Goal: Task Accomplishment & Management: Complete application form

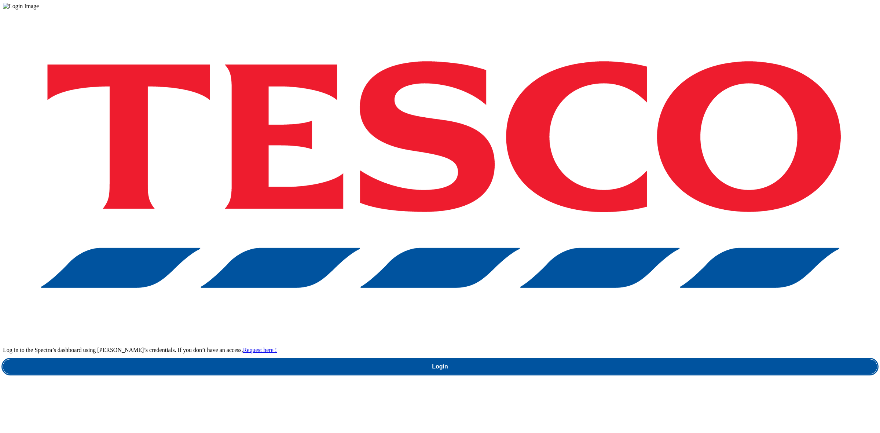
click at [664, 359] on link "Login" at bounding box center [440, 366] width 874 height 15
click at [639, 359] on link "Login" at bounding box center [440, 366] width 874 height 15
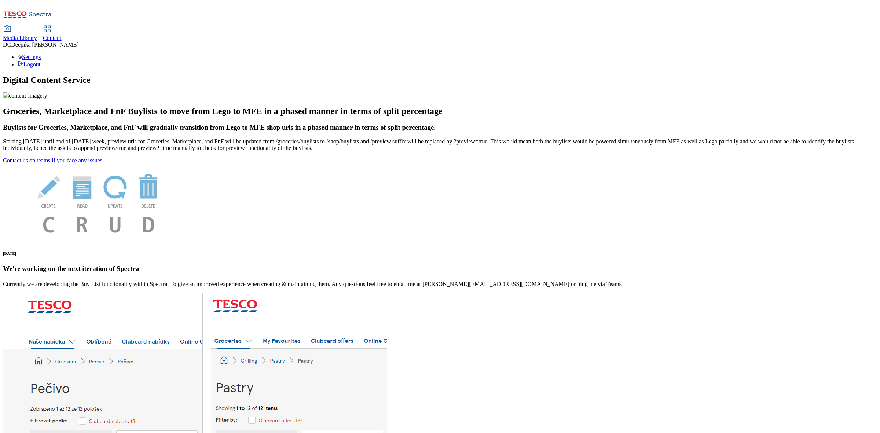
click at [62, 35] on span "Content" at bounding box center [52, 38] width 19 height 6
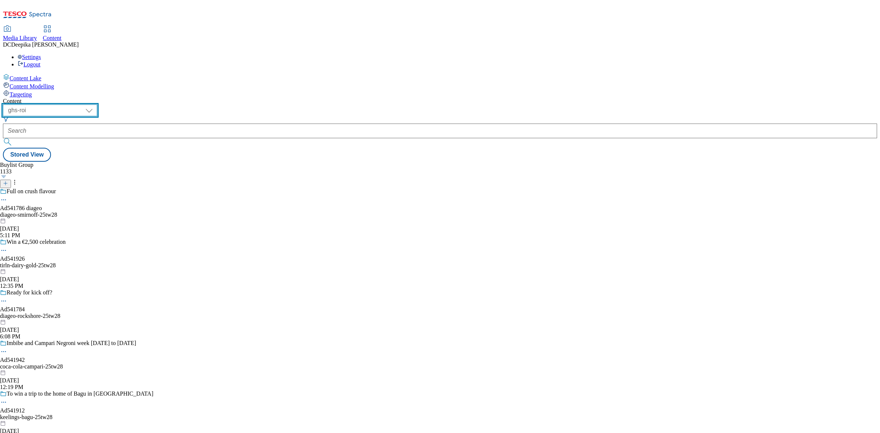
click at [97, 104] on select "ghs-roi ghs-uk" at bounding box center [50, 110] width 94 height 12
select select "ghs-uk"
click at [95, 104] on select "ghs-roi ghs-uk" at bounding box center [50, 110] width 94 height 12
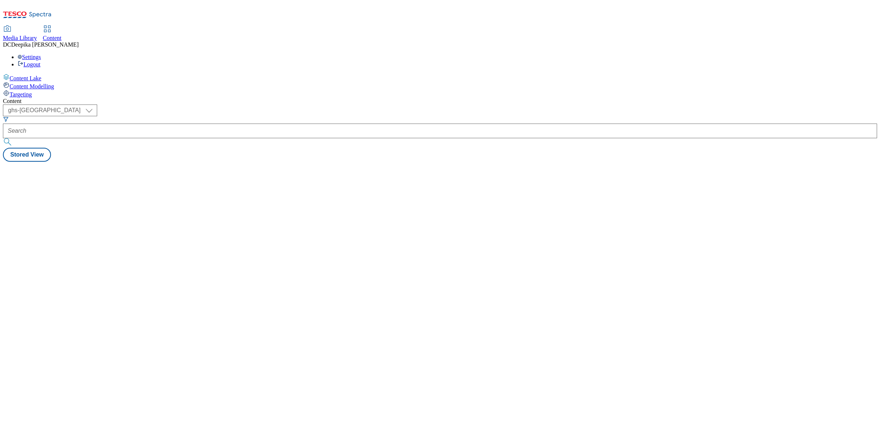
click at [339, 138] on div "Content ( optional ) ghs-roi ghs-uk ghs-uk Stored View" at bounding box center [440, 130] width 874 height 64
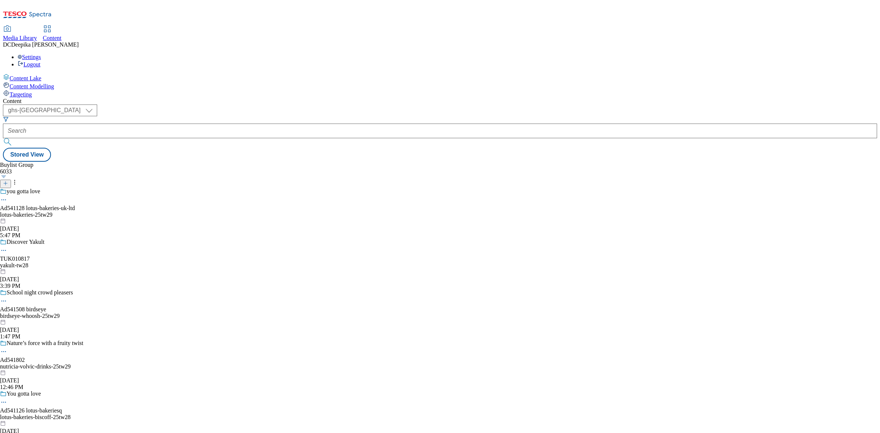
click at [8, 181] on icon at bounding box center [5, 183] width 5 height 5
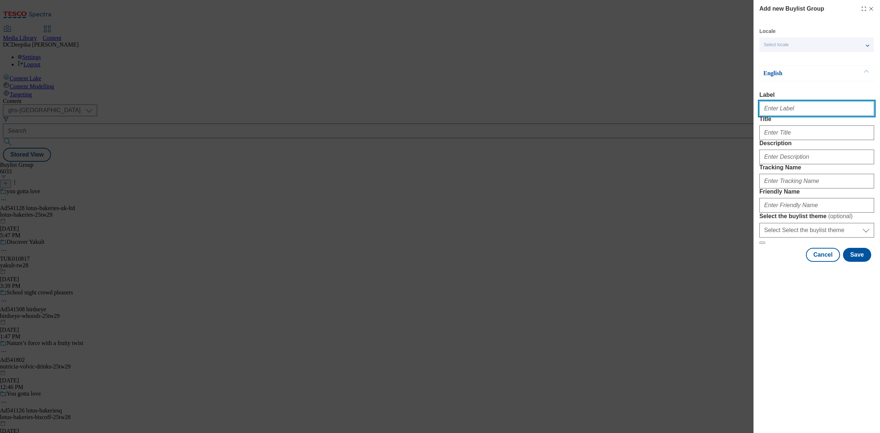
click at [770, 114] on input "Label" at bounding box center [816, 108] width 115 height 15
paste input "Ad54163"
type input "Ad54163"
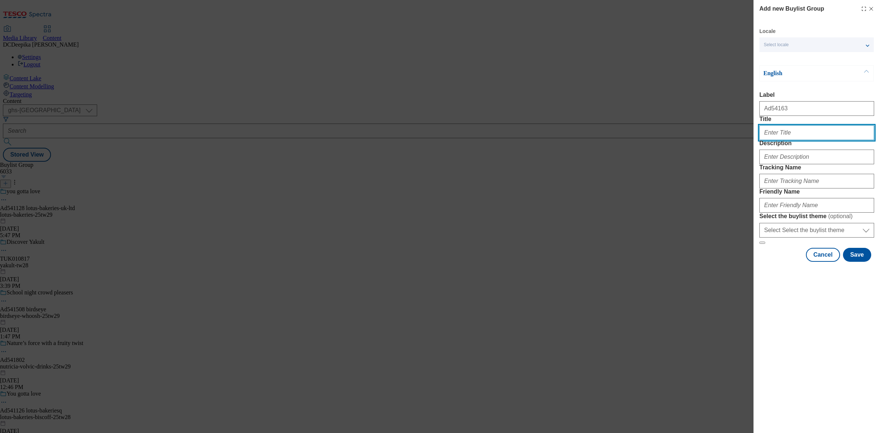
click at [775, 140] on input "Title" at bounding box center [816, 132] width 115 height 15
type input "Y"
type input "You time anytime"
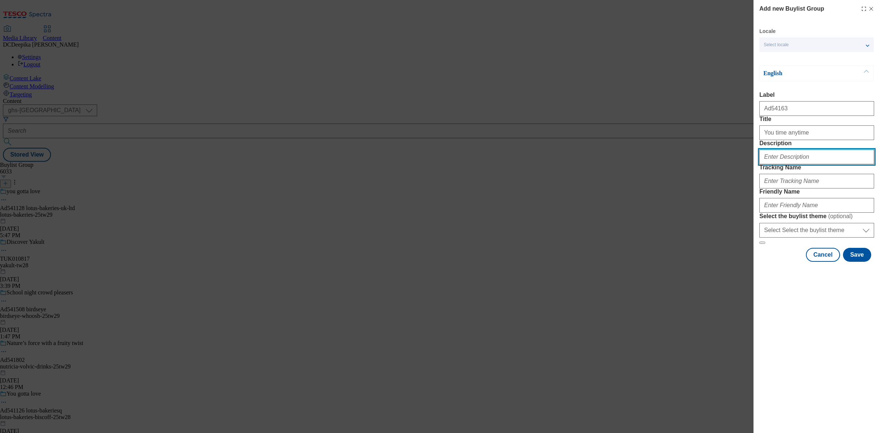
click at [805, 164] on input "Description" at bounding box center [816, 157] width 115 height 15
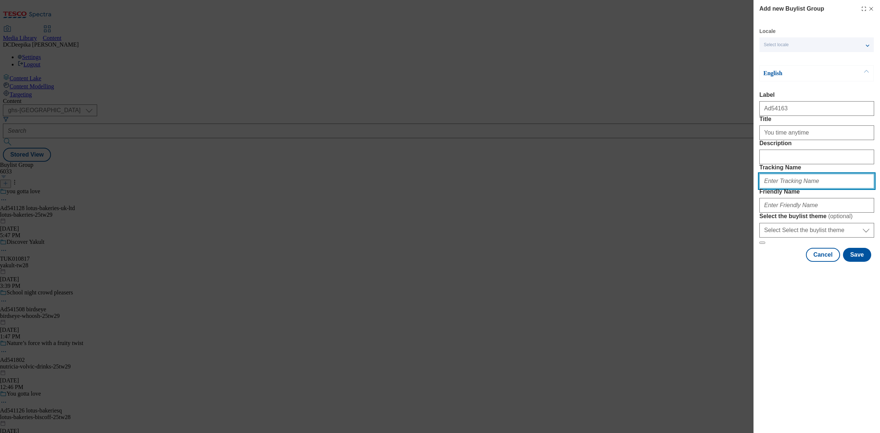
click at [795, 188] on input "Tracking Name" at bounding box center [816, 181] width 115 height 15
type input "DH_"
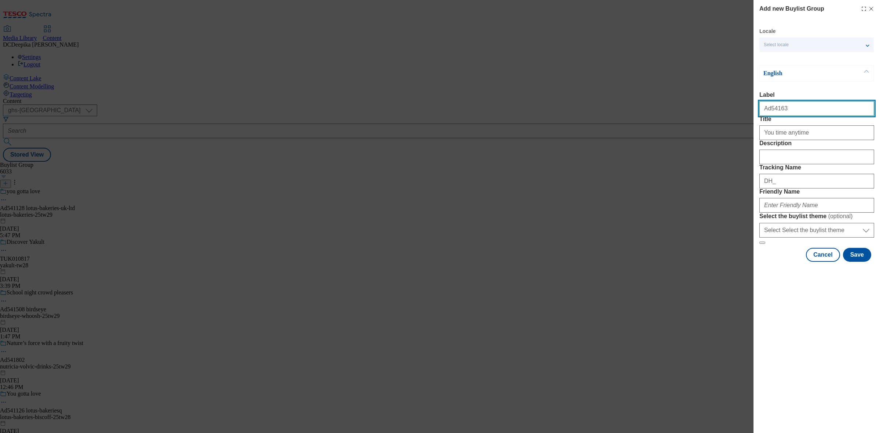
drag, startPoint x: 792, startPoint y: 116, endPoint x: 770, endPoint y: 118, distance: 22.1
click at [770, 116] on input "Ad54163" at bounding box center [816, 108] width 115 height 15
click at [803, 114] on input "Ad54163" at bounding box center [816, 108] width 115 height 15
drag, startPoint x: 769, startPoint y: 112, endPoint x: 785, endPoint y: 110, distance: 16.9
click at [785, 110] on input "Ad54163" at bounding box center [816, 108] width 115 height 15
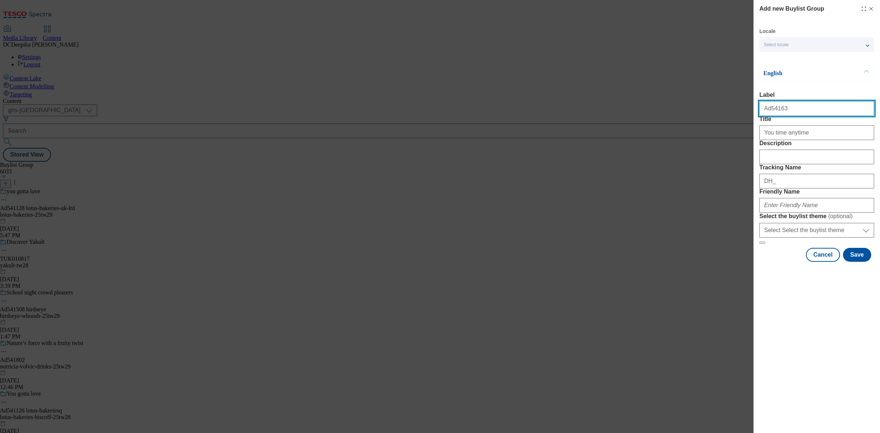
paste input "1"
type input "Ad541631"
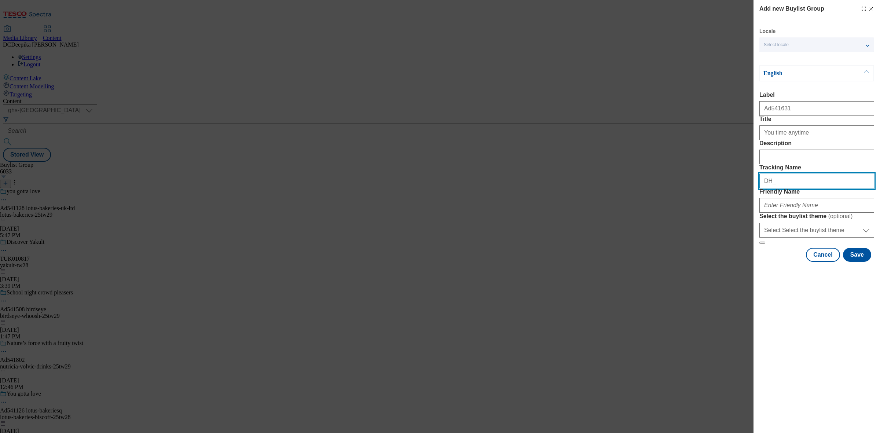
click at [798, 188] on input "DH_" at bounding box center [816, 181] width 115 height 15
paste input "541631"
type input "DH_AD541631"
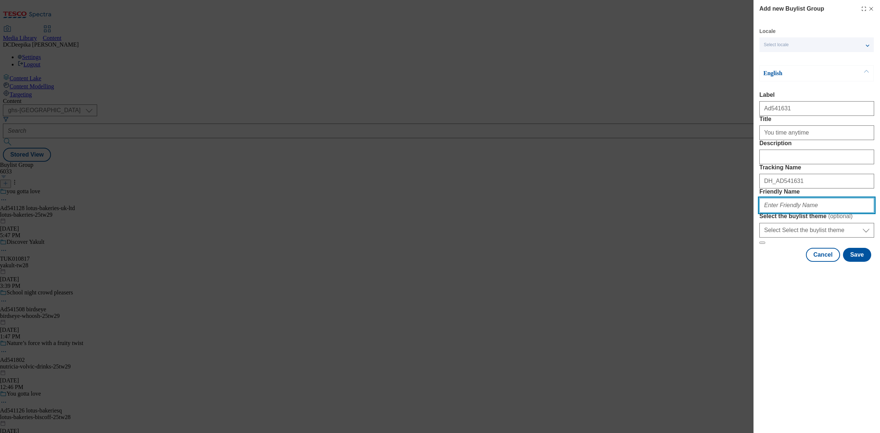
click at [791, 213] on input "Friendly Name" at bounding box center [816, 205] width 115 height 15
paste input "bahlsen-25tw28"
click at [781, 213] on input "bahlsen-25tw28" at bounding box center [816, 205] width 115 height 15
click at [837, 213] on input "bahlsen-bahlesn-25tw28" at bounding box center [816, 205] width 115 height 15
click at [796, 213] on input "bahlsen-bahlesn-25tw28" at bounding box center [816, 205] width 115 height 15
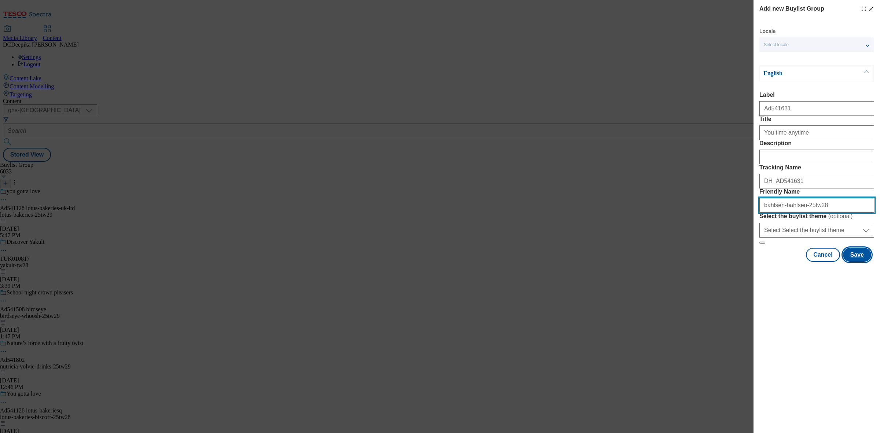
type input "bahlsen-bahlsen-25tw28"
click at [855, 262] on button "Save" at bounding box center [857, 255] width 28 height 14
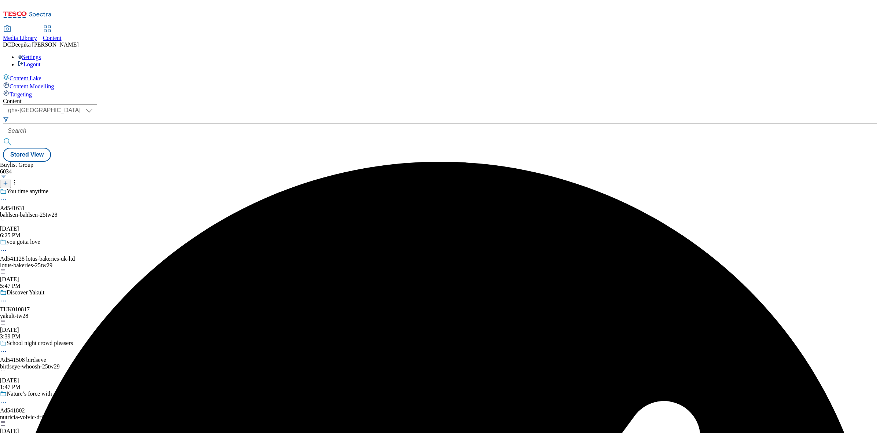
click at [110, 188] on div "You time anytime Ad541631 bahlsen-bahlsen-25tw28 Aug 22, 2025 6:25 PM" at bounding box center [55, 213] width 110 height 51
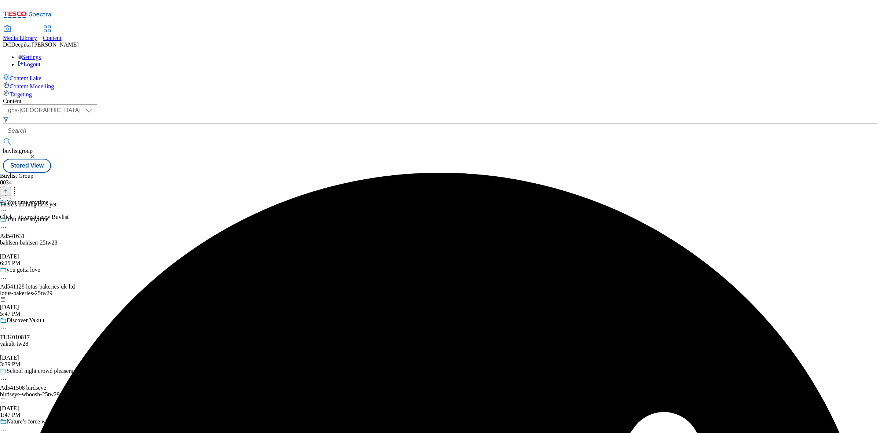
click at [8, 188] on icon at bounding box center [5, 190] width 5 height 5
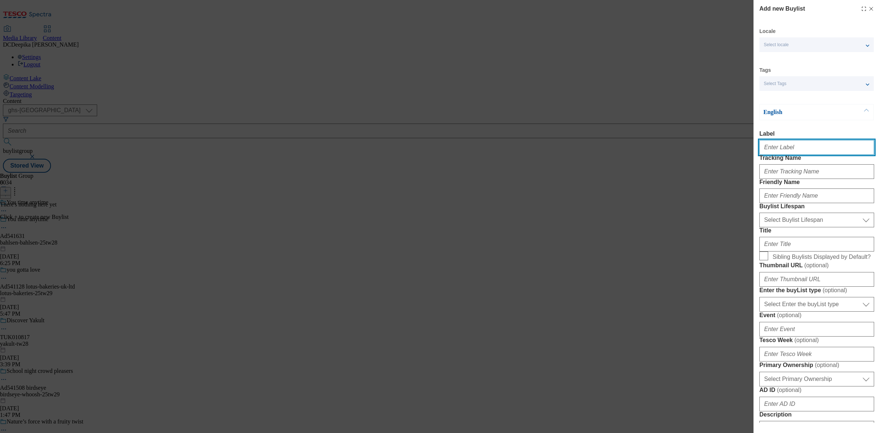
click at [785, 155] on input "Label" at bounding box center [816, 147] width 115 height 15
paste input "Ad541631"
type input "Ad541631"
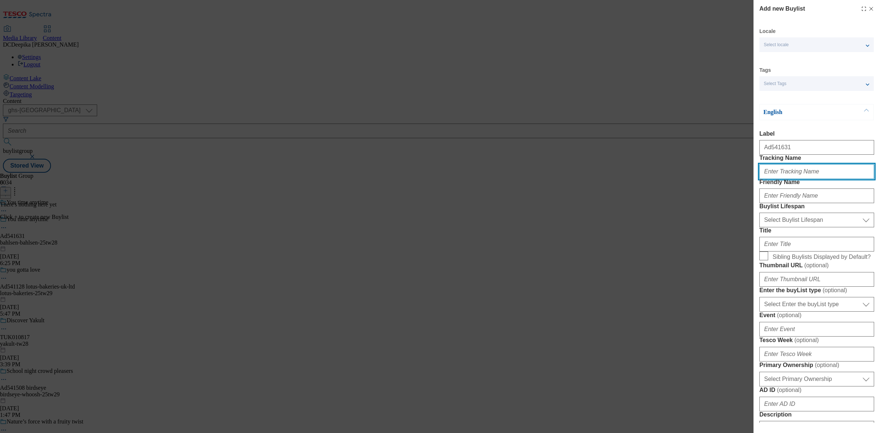
click at [793, 179] on input "Tracking Name" at bounding box center [816, 171] width 115 height 15
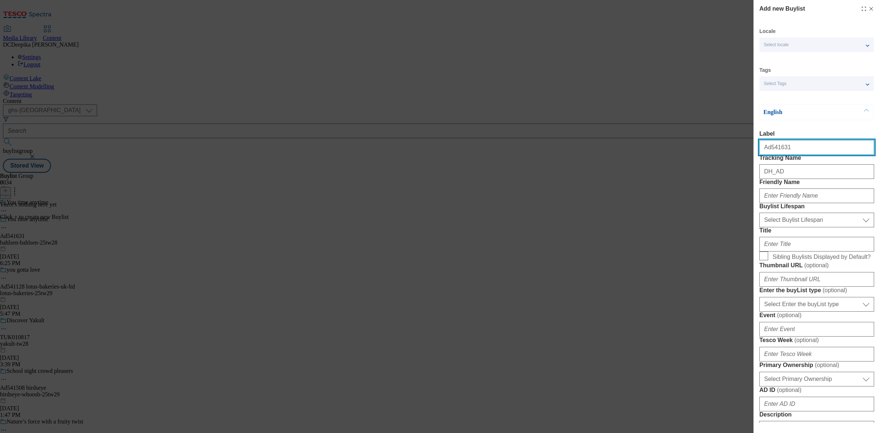
drag, startPoint x: 783, startPoint y: 148, endPoint x: 768, endPoint y: 155, distance: 16.7
click at [768, 155] on input "Ad541631" at bounding box center [816, 147] width 115 height 15
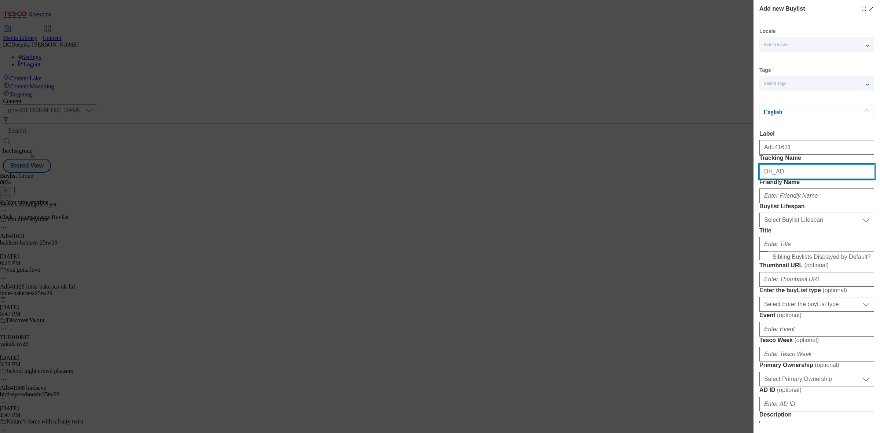
click at [802, 179] on input "DH_AD" at bounding box center [816, 171] width 115 height 15
paste input "541631"
type input "DH_AD541631"
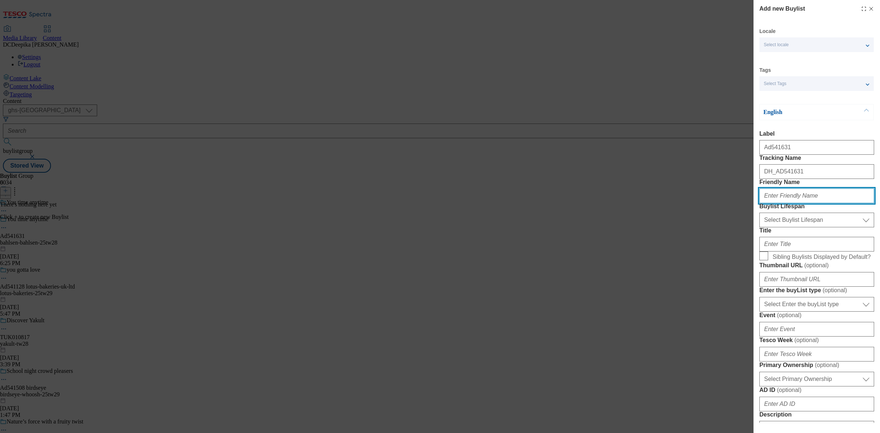
click at [785, 203] on input "Friendly Name" at bounding box center [816, 195] width 115 height 15
paste input "bahlsen"
type input "bahlsen"
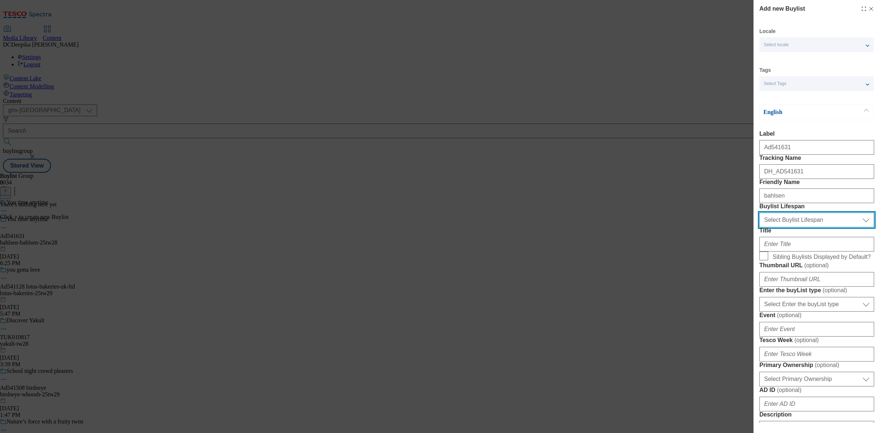
click at [789, 227] on select "Select Buylist Lifespan evergreen seasonal tactical" at bounding box center [816, 220] width 115 height 15
select select "tactical"
click at [759, 227] on select "Select Buylist Lifespan evergreen seasonal tactical" at bounding box center [816, 220] width 115 height 15
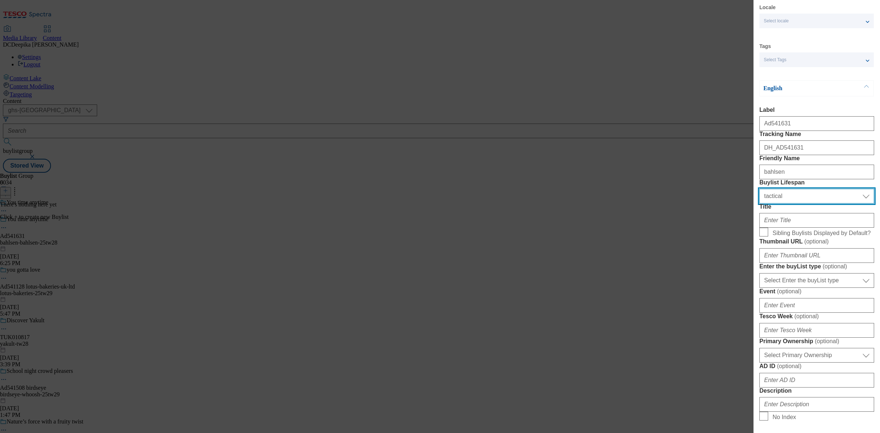
scroll to position [46, 0]
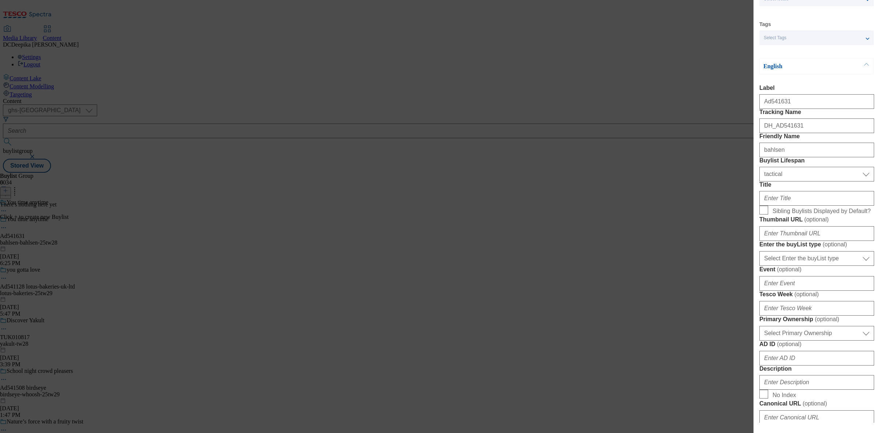
click at [800, 266] on div "Select Enter the buyList type event supplier funded long term >4 weeks supplier…" at bounding box center [816, 257] width 115 height 18
click at [801, 266] on select "Select Enter the buyList type event supplier funded long term >4 weeks supplier…" at bounding box center [816, 258] width 115 height 15
select select "supplier funded short term 1-3 weeks"
click at [759, 266] on select "Select Enter the buyList type event supplier funded long term >4 weeks supplier…" at bounding box center [816, 258] width 115 height 15
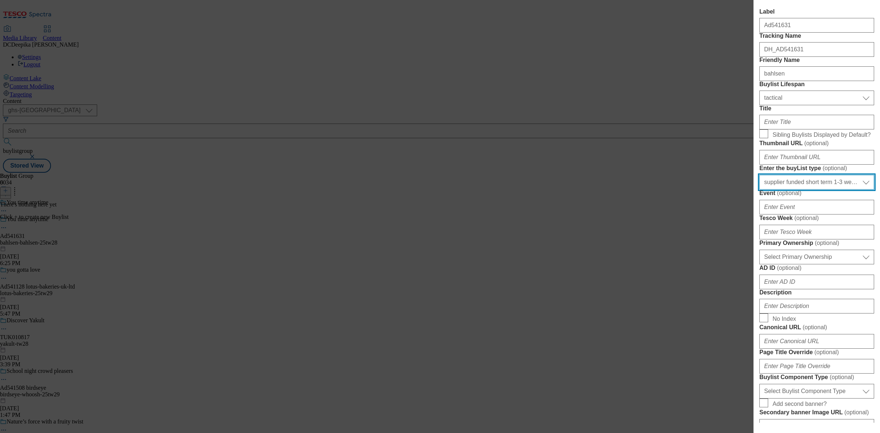
scroll to position [137, 0]
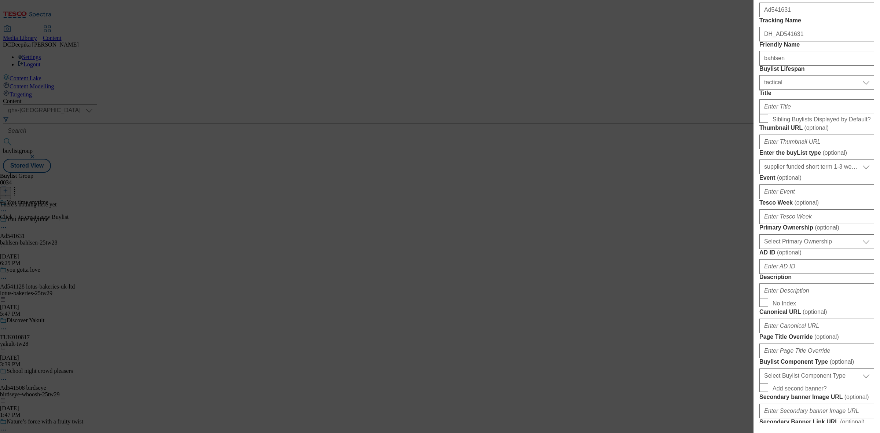
click at [794, 224] on div "Modal" at bounding box center [816, 215] width 115 height 18
click at [794, 224] on input "Tesco Week ( optional )" at bounding box center [816, 216] width 115 height 15
type input "28"
click at [795, 249] on select "Select Primary Ownership tesco dunnhumby" at bounding box center [816, 241] width 115 height 15
select select "dunnhumby"
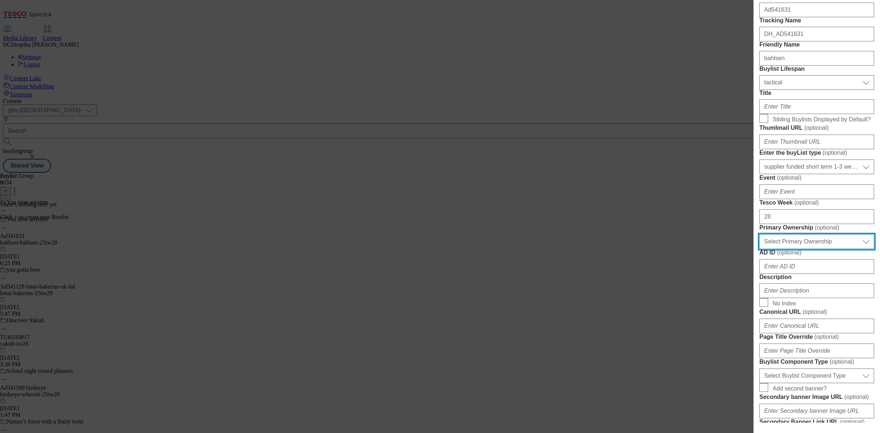
click at [759, 249] on select "Select Primary Ownership tesco dunnhumby" at bounding box center [816, 241] width 115 height 15
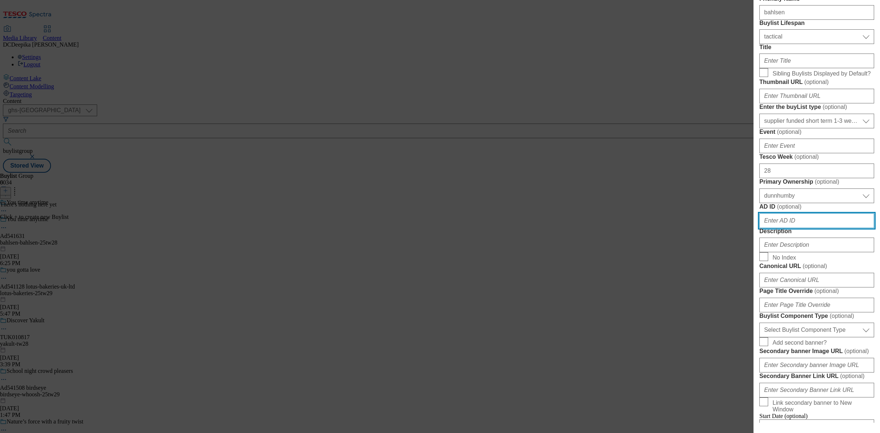
click at [785, 228] on input "AD ID ( optional )" at bounding box center [816, 220] width 115 height 15
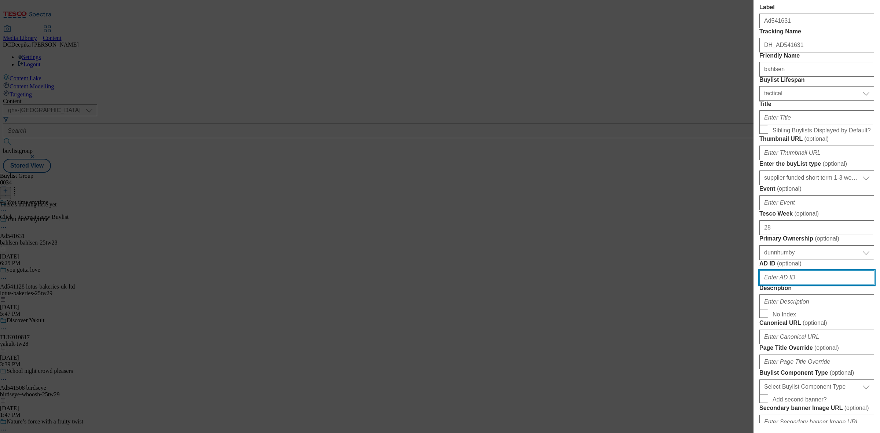
scroll to position [46, 0]
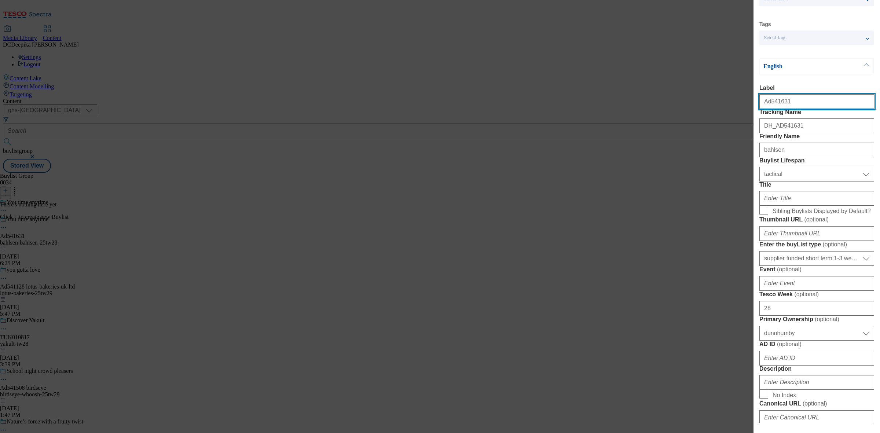
drag, startPoint x: 789, startPoint y: 107, endPoint x: 769, endPoint y: 110, distance: 20.4
click at [769, 109] on input "Ad541631" at bounding box center [816, 101] width 115 height 15
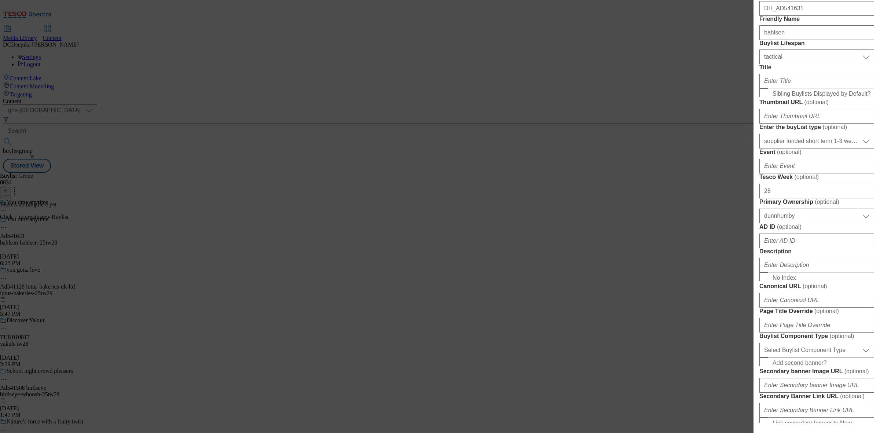
scroll to position [183, 0]
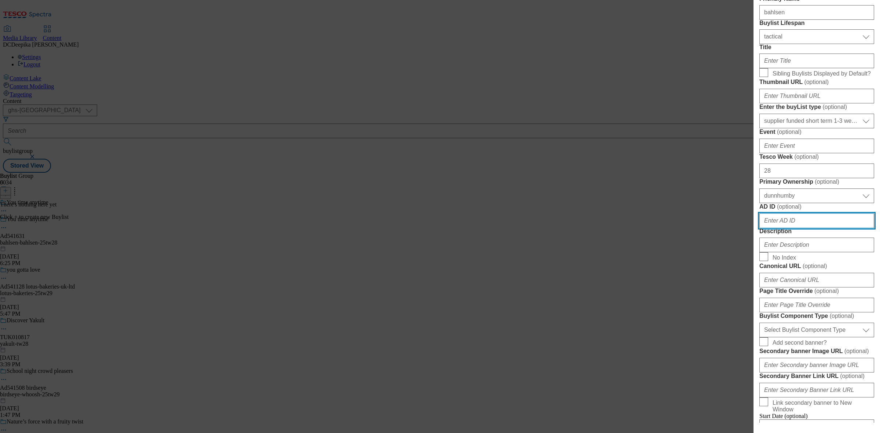
click at [815, 228] on input "AD ID ( optional )" at bounding box center [816, 220] width 115 height 15
paste input "541631"
type input "541631"
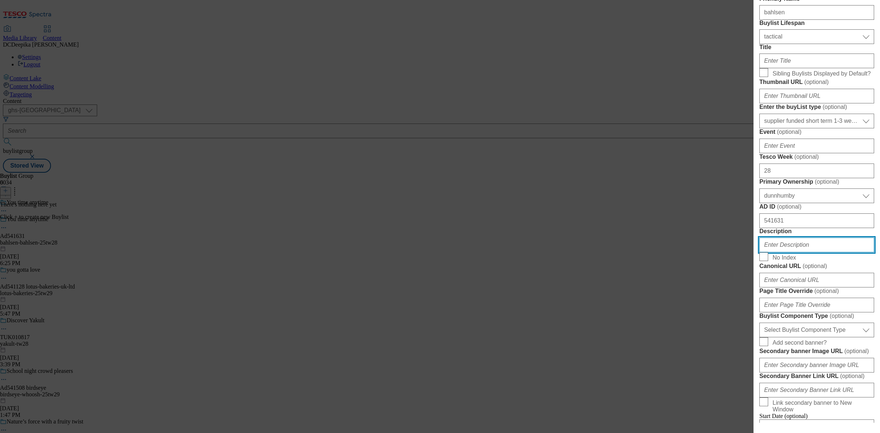
click at [819, 252] on input "Description" at bounding box center [816, 244] width 115 height 15
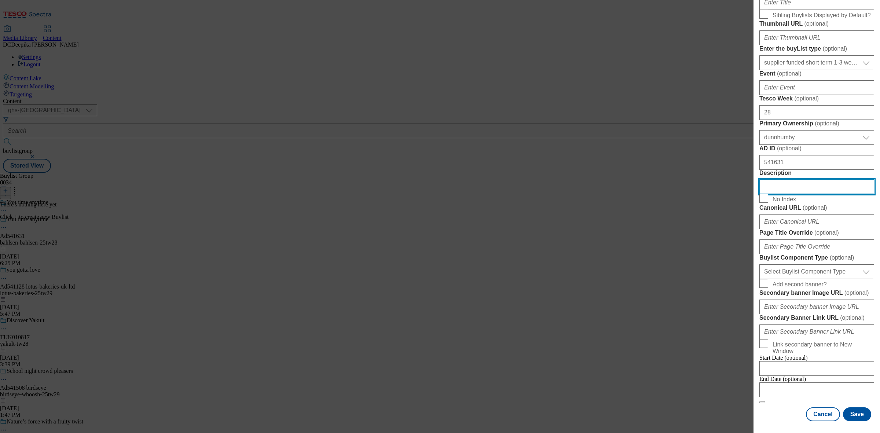
scroll to position [366, 0]
click at [819, 279] on select "Select Buylist Component Type Banner Competition Header Meal" at bounding box center [816, 271] width 115 height 15
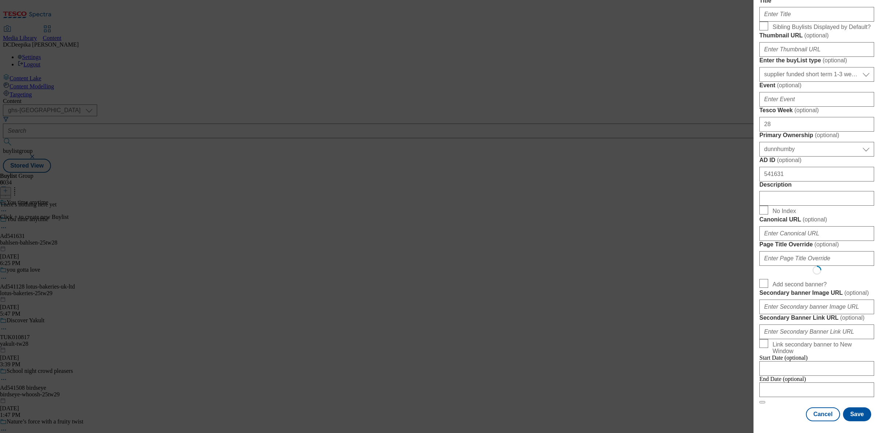
select select "Banner"
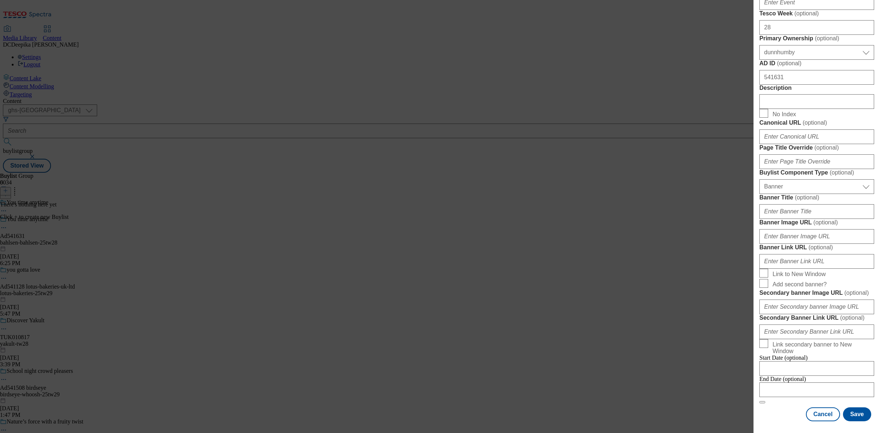
scroll to position [646, 0]
click at [810, 382] on input "Modal" at bounding box center [816, 389] width 115 height 15
select select "2025"
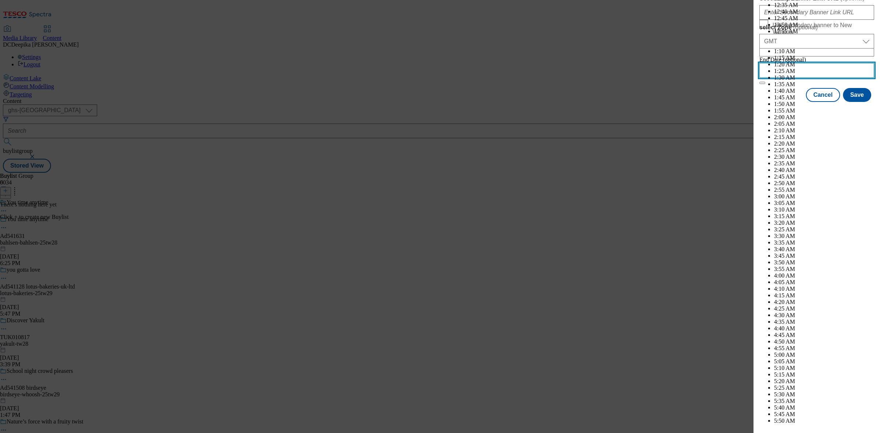
scroll to position [3013, 0]
select select "November"
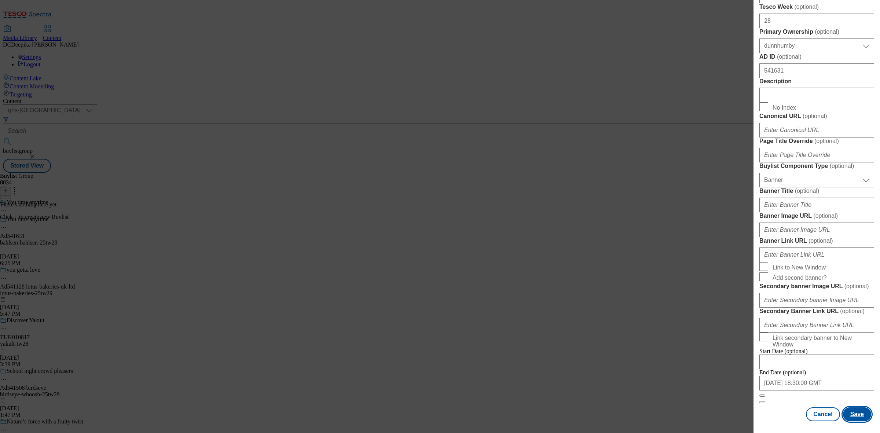
click at [851, 408] on button "Save" at bounding box center [857, 414] width 28 height 14
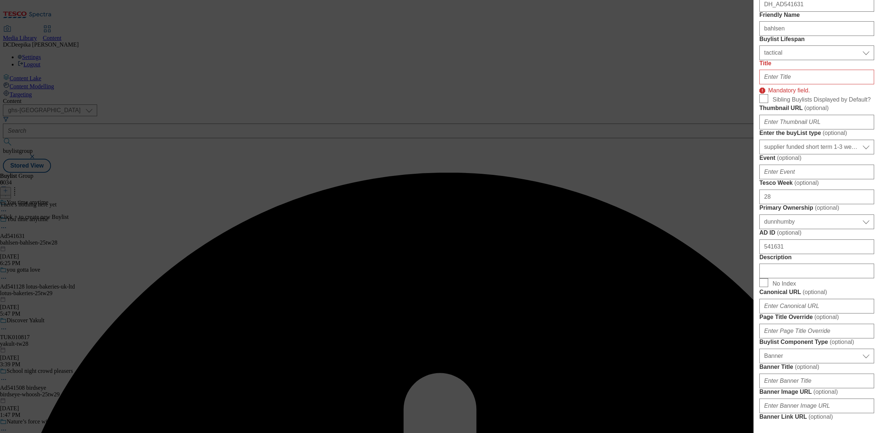
scroll to position [151, 0]
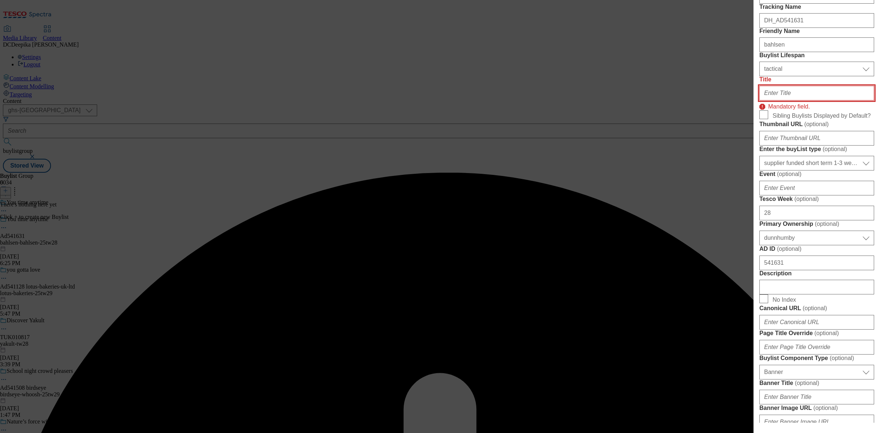
click at [790, 100] on input "Title" at bounding box center [816, 93] width 115 height 15
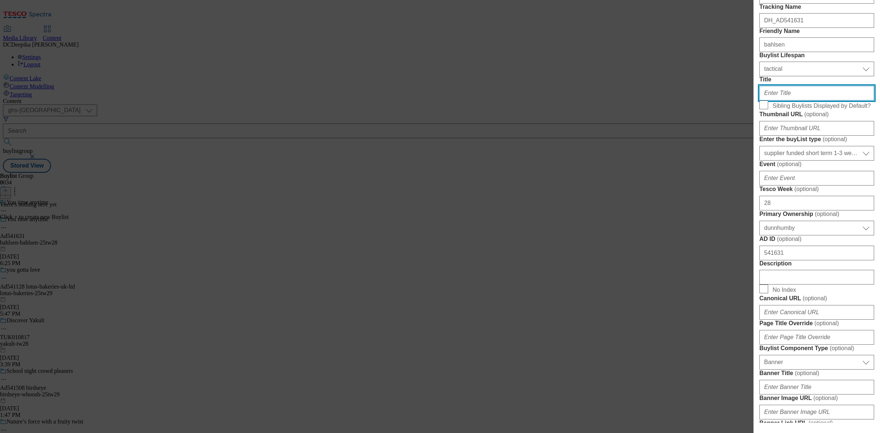
paste input "SILKY MILK CHOCOLATE WITH A BOLD BISCUIT BITE"
paste input "ilky milk chocolate with a bold biscuit bite"
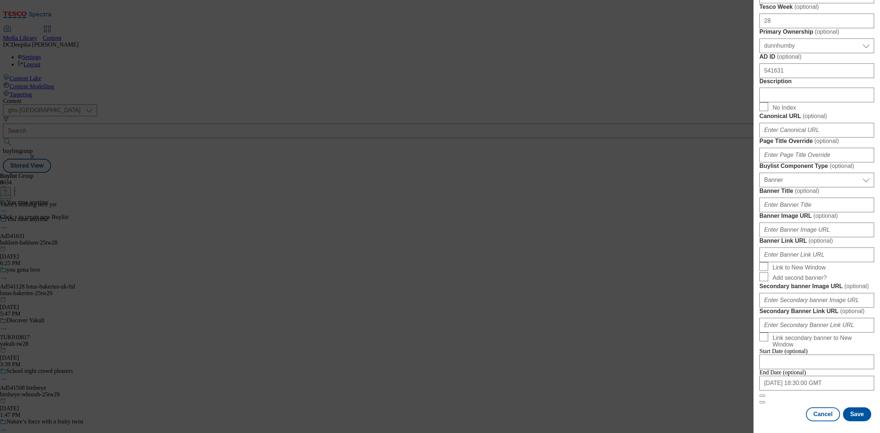
scroll to position [646, 0]
type input "Silky milk chocolate with a bold biscuit bite"
click at [844, 407] on button "Save" at bounding box center [857, 414] width 28 height 14
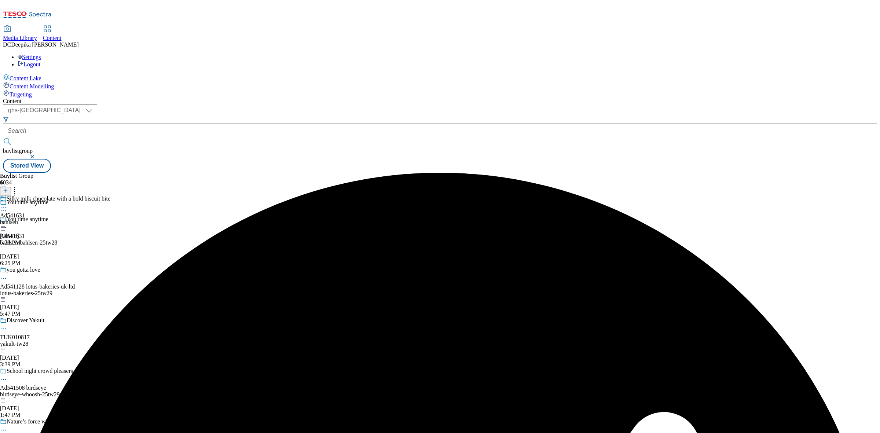
click at [110, 219] on div "bahlsen" at bounding box center [55, 222] width 110 height 7
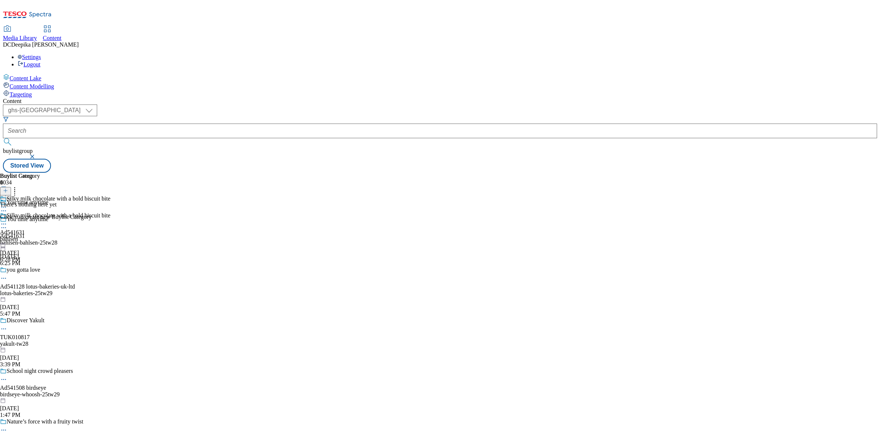
click at [11, 188] on div at bounding box center [5, 191] width 11 height 6
click at [8, 188] on icon at bounding box center [5, 190] width 5 height 5
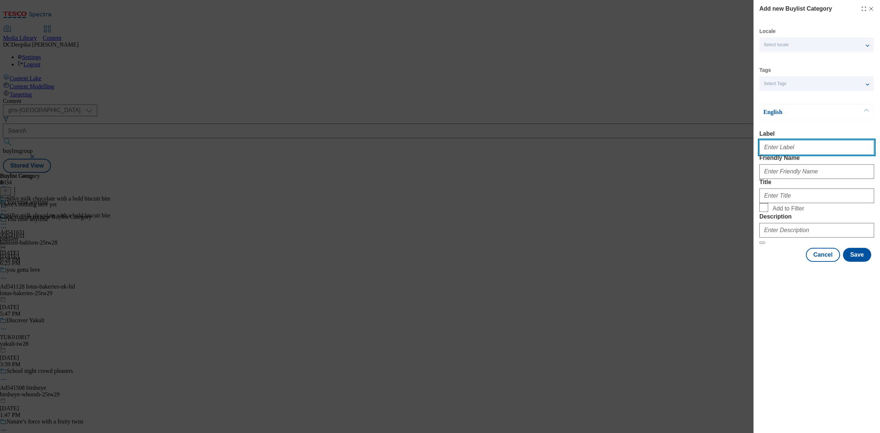
click at [792, 151] on input "Label" at bounding box center [816, 147] width 115 height 15
paste input "Ad541631"
type input "Ad541631"
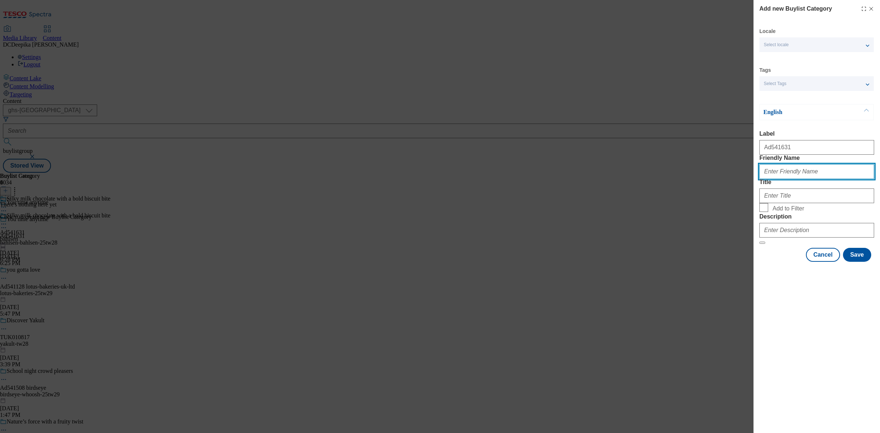
click at [795, 179] on input "Friendly Name" at bounding box center [816, 171] width 115 height 15
paste input "bahlsen"
type input "bahlsen-bahlsen"
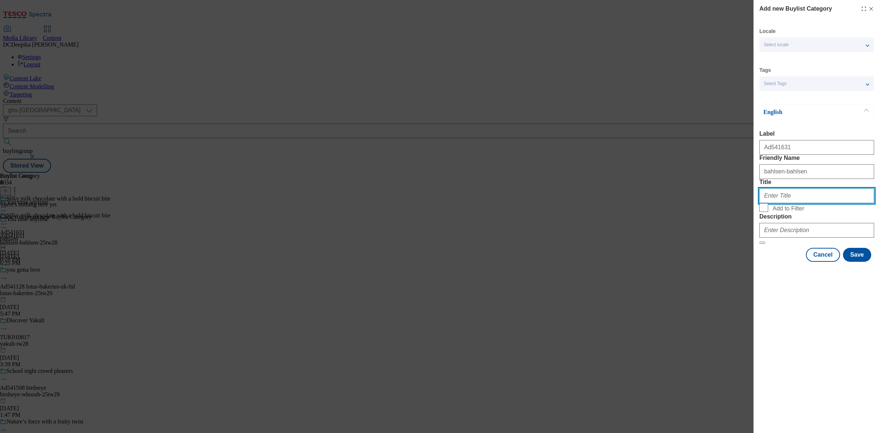
click at [803, 203] on input "Title" at bounding box center [816, 195] width 115 height 15
paste input "Bahlsen Limited"
drag, startPoint x: 803, startPoint y: 224, endPoint x: 783, endPoint y: 229, distance: 20.8
click at [783, 203] on input "Bahlsen Limited" at bounding box center [816, 195] width 115 height 15
type input "Bahlsen"
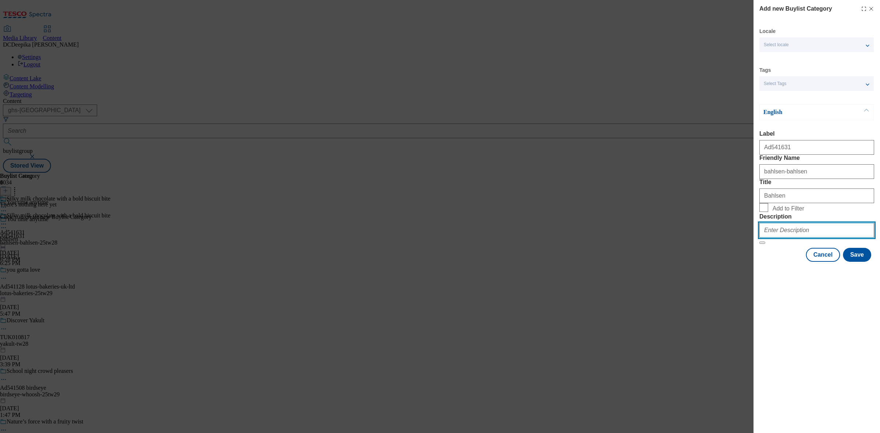
click at [801, 237] on input "Description" at bounding box center [816, 230] width 115 height 15
click at [855, 262] on button "Save" at bounding box center [857, 255] width 28 height 14
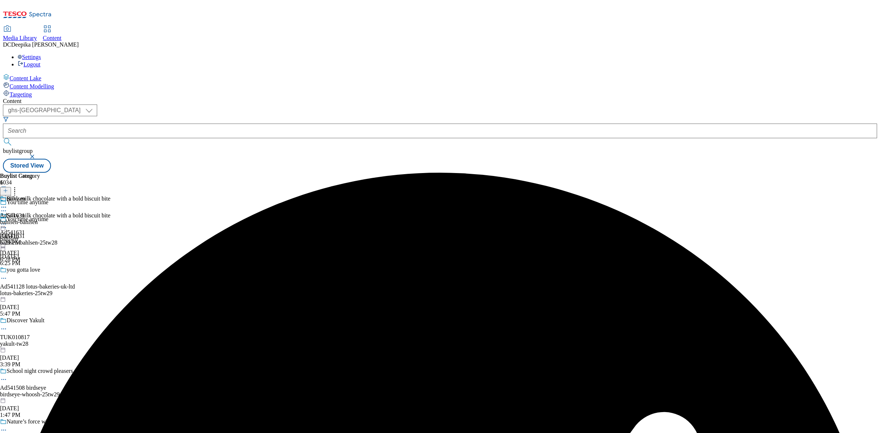
click at [40, 219] on div "bahlsen-bahlsen" at bounding box center [20, 222] width 40 height 7
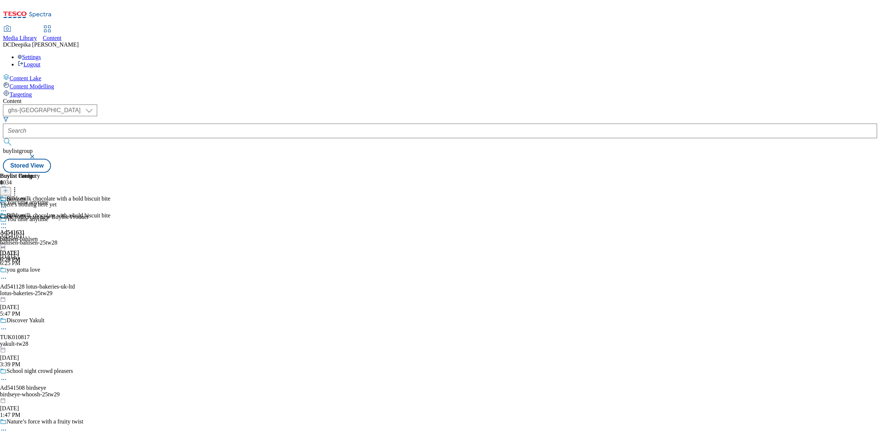
click at [8, 188] on icon at bounding box center [5, 190] width 5 height 5
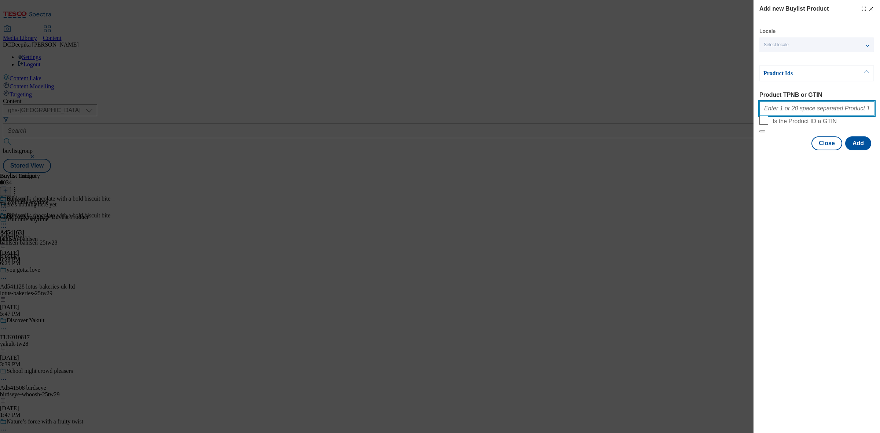
click at [789, 109] on input "Product TPNB or GTIN" at bounding box center [816, 108] width 115 height 15
paste input "91887885 92050163 92193517, 91887885 92050163 92193517, 91887885 92050163 92193…"
type input "91887885 92050163 92193517, 91887885 92050163 92193517, 91887885 92050163 92193…"
click at [864, 150] on button "Add" at bounding box center [858, 143] width 26 height 14
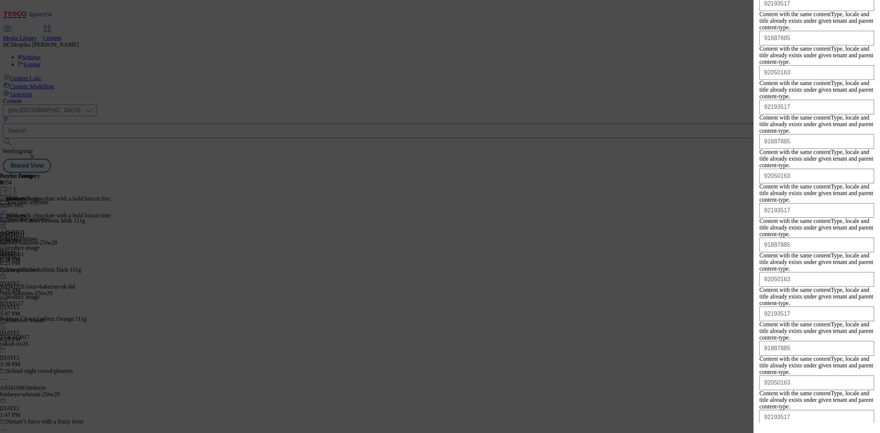
scroll to position [1183, 0]
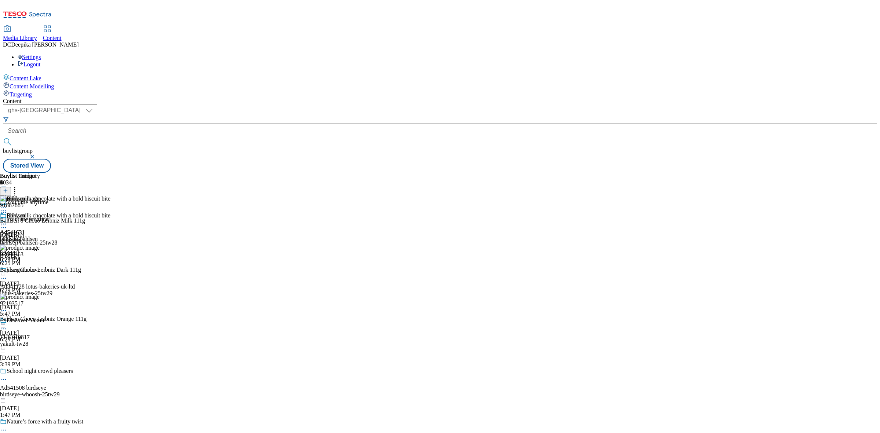
scroll to position [0, 0]
click at [86, 195] on div "91887885 Bahlsen 8 Choco Leibniz Milk 111g Aug 22, 2025 6:29 PM" at bounding box center [43, 219] width 86 height 49
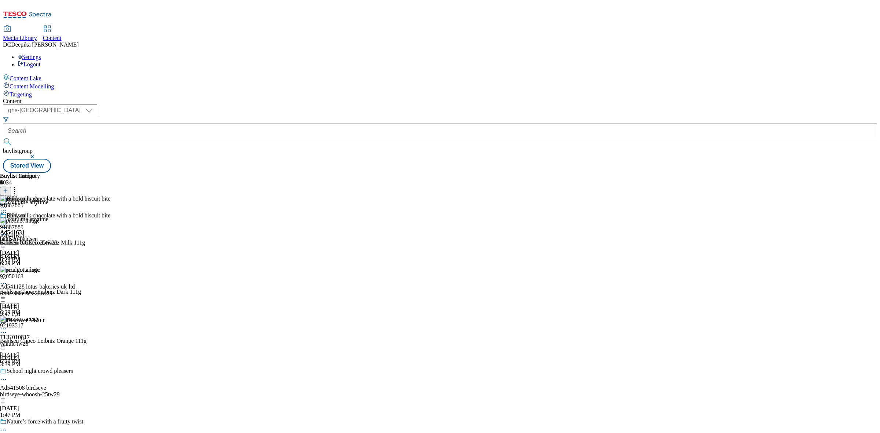
click at [7, 220] on icon at bounding box center [3, 223] width 7 height 7
click at [50, 269] on li "Preview" at bounding box center [33, 273] width 36 height 8
click at [7, 220] on icon at bounding box center [3, 223] width 7 height 7
click at [40, 270] on span "Preview" at bounding box center [31, 272] width 17 height 5
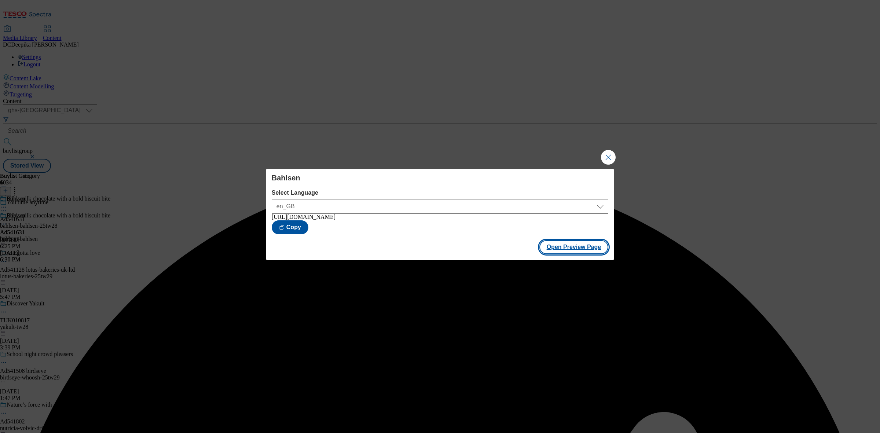
click at [557, 248] on button "Open Preview Page" at bounding box center [573, 247] width 69 height 14
click at [609, 151] on button "Close Modal" at bounding box center [608, 157] width 15 height 15
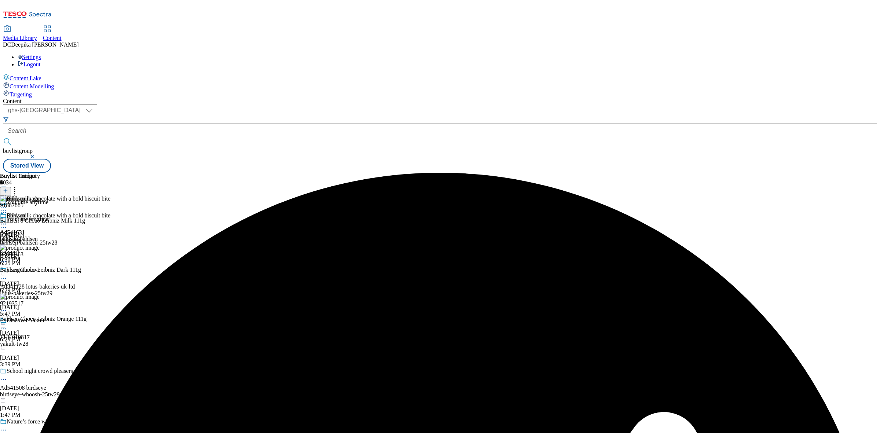
click at [7, 224] on icon at bounding box center [3, 227] width 7 height 7
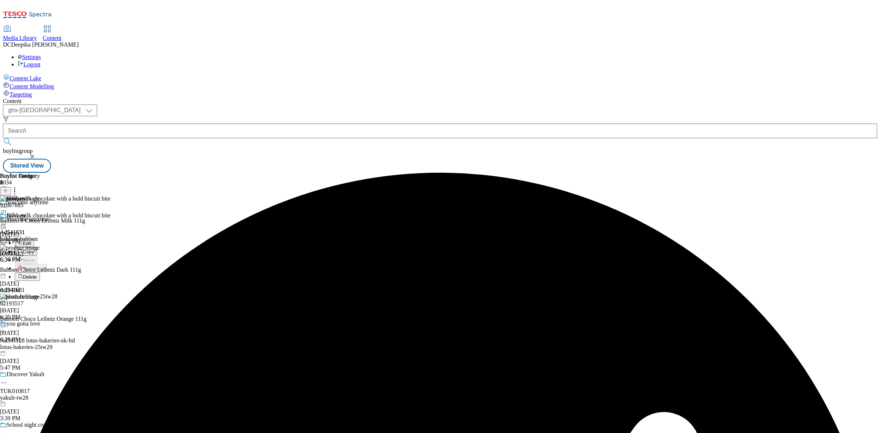
click at [34, 239] on button "Edit" at bounding box center [24, 243] width 19 height 8
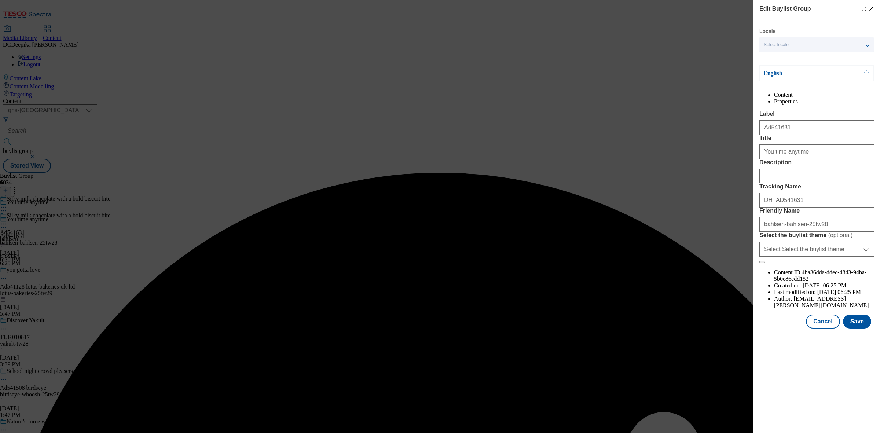
click at [754, 215] on div "Edit Buylist Group Locale Select locale English Welsh English Content Propertie…" at bounding box center [816, 165] width 126 height 330
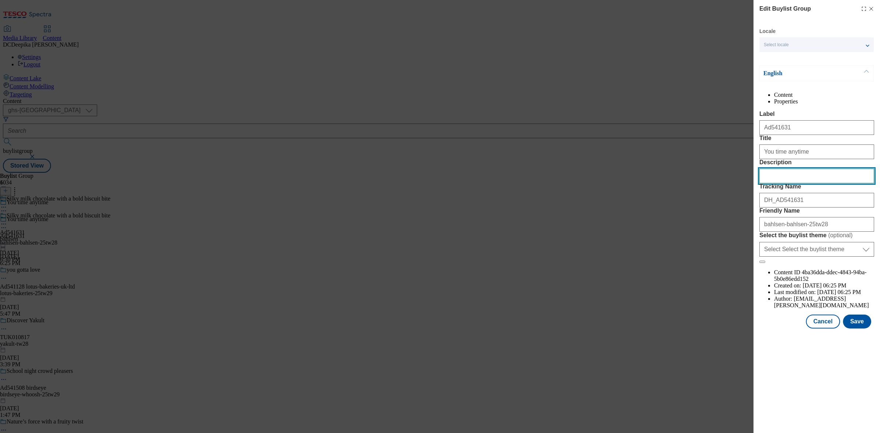
click at [770, 183] on input "Description" at bounding box center [816, 176] width 115 height 15
paste input "Bahlsen Choco Leibniz Milk Chocolate Biscuits 111g"
type input "Bahlsen Choco Leibniz Milk Chocolate Biscuits 111g"
click at [853, 328] on button "Save" at bounding box center [857, 321] width 28 height 14
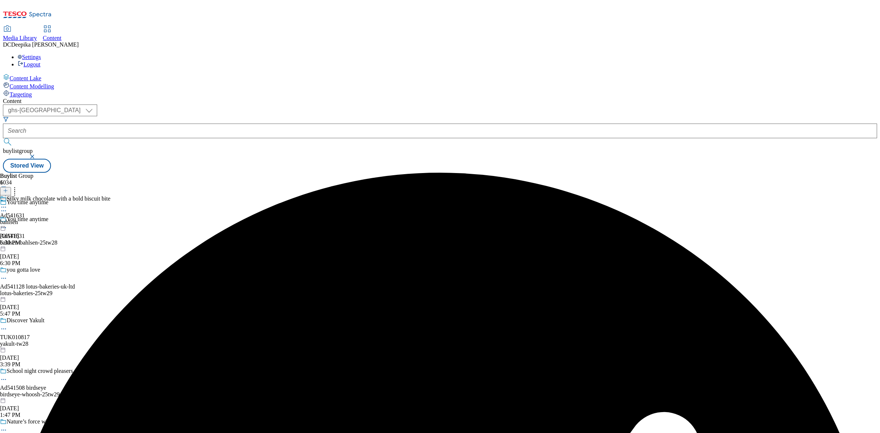
click at [7, 203] on icon at bounding box center [3, 206] width 7 height 7
click at [34, 218] on button "Edit" at bounding box center [24, 222] width 19 height 8
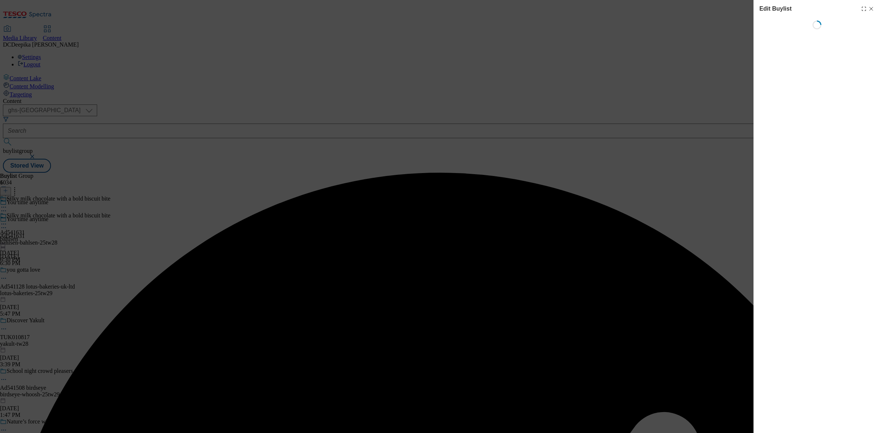
select select "tactical"
select select "supplier funded short term 1-3 weeks"
select select "dunnhumby"
select select "Banner"
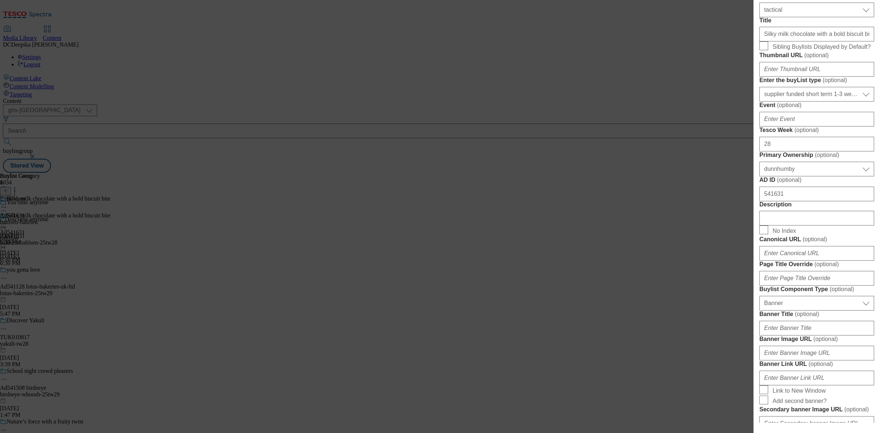
scroll to position [275, 0]
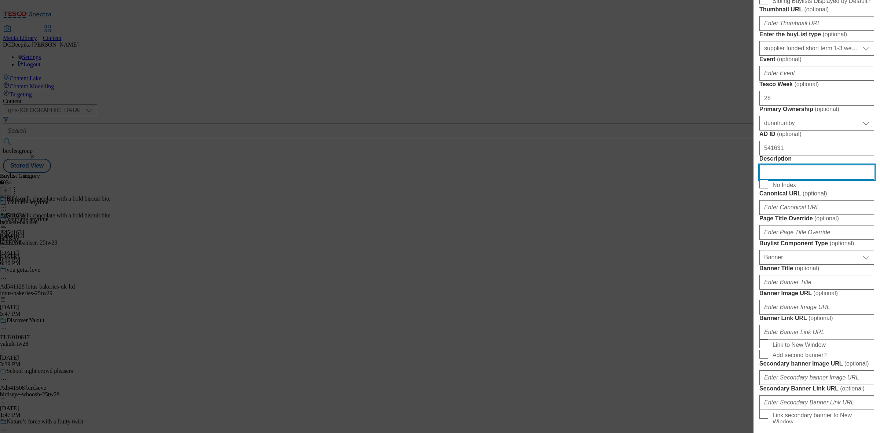
click at [786, 180] on input "Description" at bounding box center [816, 172] width 115 height 15
paste input "Bahlsen Choco Leibniz Milk Chocolate Biscuits 111g"
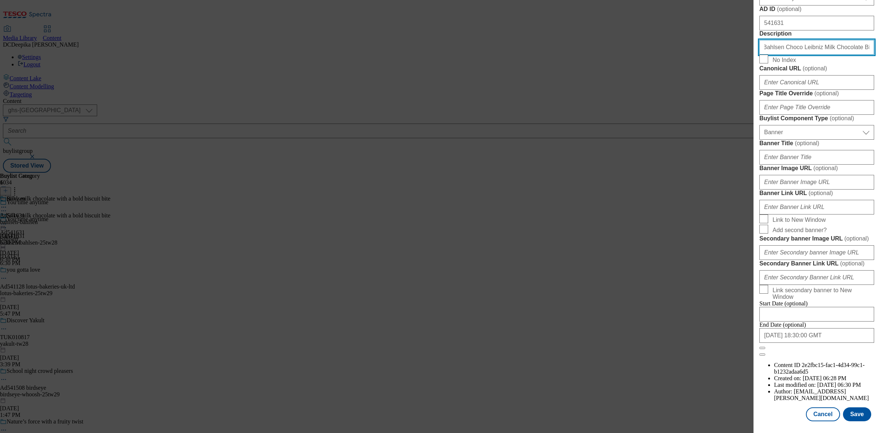
scroll to position [678, 0]
type input "Bahlsen Choco Leibniz Milk Chocolate Biscuits 111g"
click at [847, 407] on button "Save" at bounding box center [857, 414] width 28 height 14
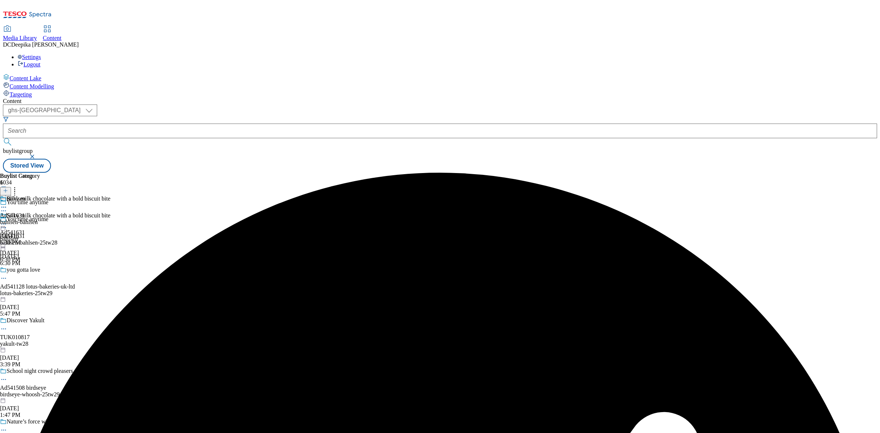
click at [7, 203] on icon at bounding box center [3, 206] width 7 height 7
click at [31, 220] on span "Edit" at bounding box center [27, 222] width 8 height 5
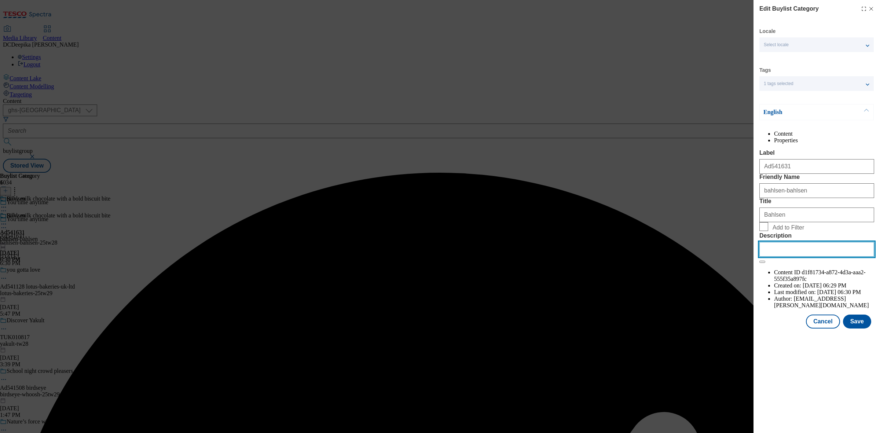
click at [805, 257] on input "Description" at bounding box center [816, 249] width 115 height 15
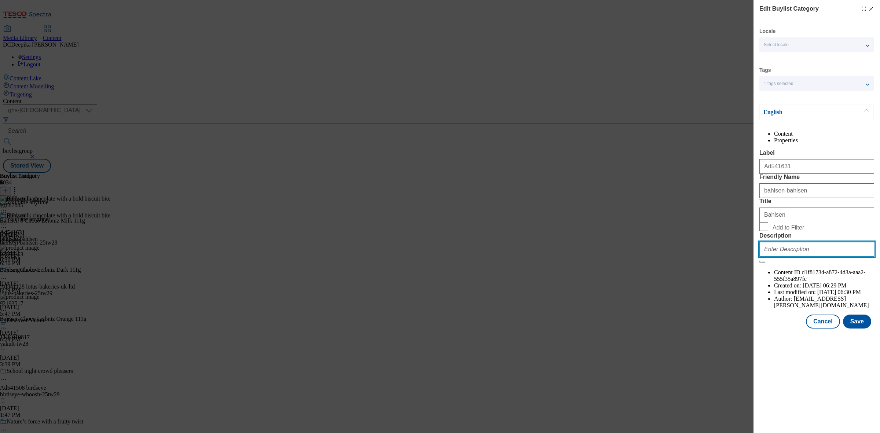
paste input "Bahlsen Choco Leibniz Milk Chocolate Biscuits 111g"
type input "Bahlsen Choco Leibniz Milk Chocolate Biscuits 111g"
click at [851, 328] on button "Save" at bounding box center [857, 321] width 28 height 14
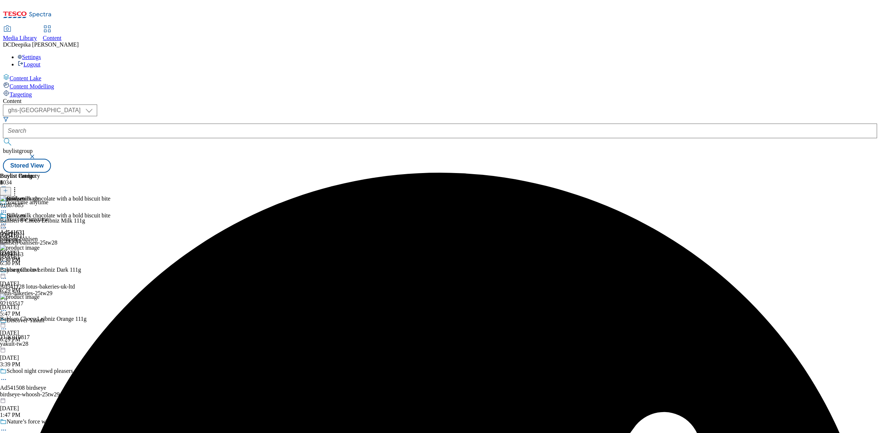
click at [794, 173] on div "Buylist Group 6034 You time anytime You time anytime Ad541631 bahlsen-bahlsen-2…" at bounding box center [440, 173] width 874 height 0
click at [679, 173] on div "Buylist Group 6034 You time anytime You time anytime Ad541631 bahlsen-bahlsen-2…" at bounding box center [440, 173] width 874 height 0
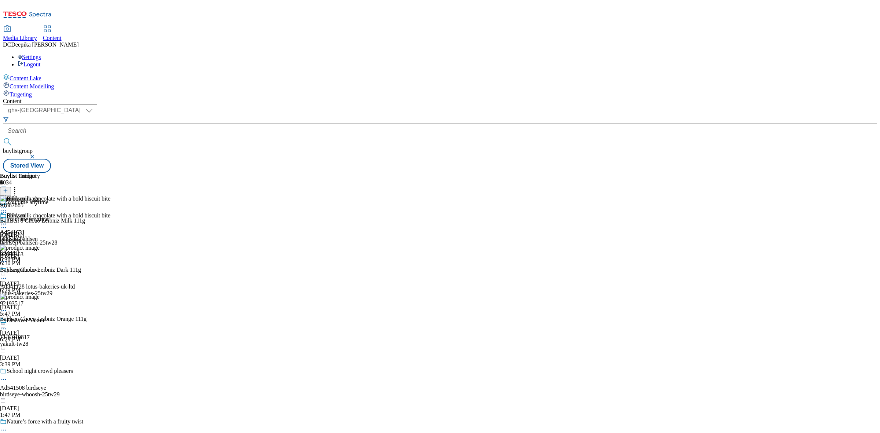
click at [7, 224] on icon at bounding box center [3, 227] width 7 height 7
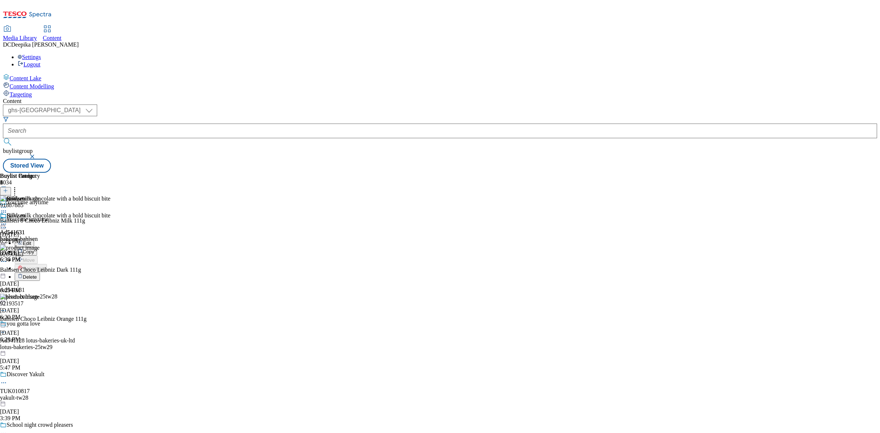
click at [31, 240] on span "Edit" at bounding box center [27, 242] width 8 height 5
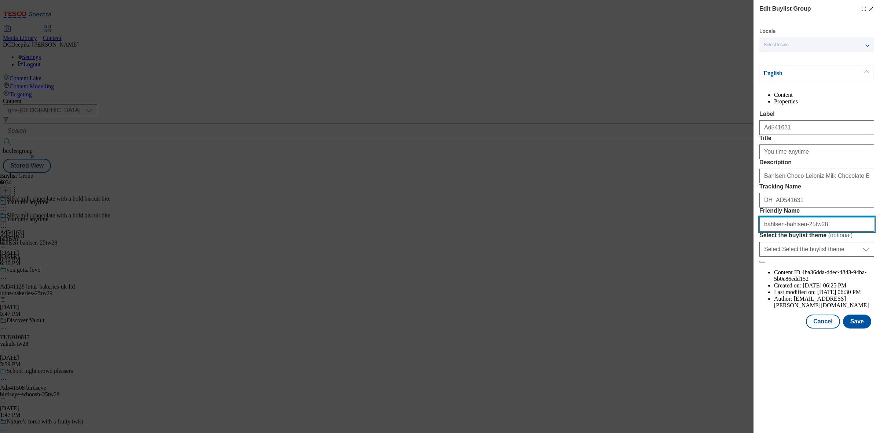
click at [795, 232] on input "bahlsen-bahlsen-25tw28" at bounding box center [816, 224] width 115 height 15
click at [787, 232] on input "bahlsen-chocolate-25tw28" at bounding box center [816, 224] width 115 height 15
type input "bahlsen-chocolate-25tw28"
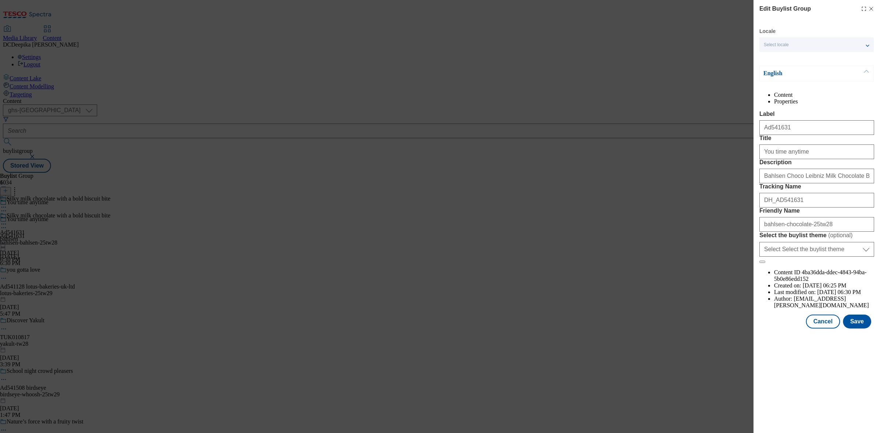
click at [815, 232] on div "Friendly Name bahlsen-chocolate-25tw28" at bounding box center [816, 219] width 115 height 24
click at [854, 328] on button "Save" at bounding box center [857, 321] width 28 height 14
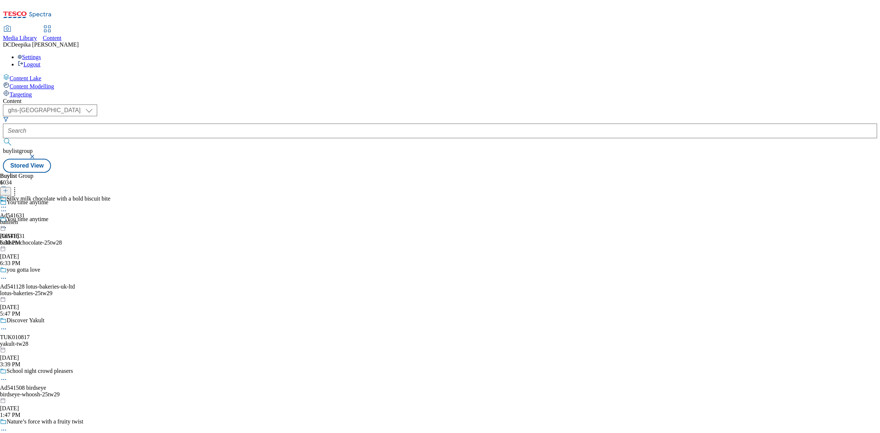
click at [110, 219] on div "bahlsen" at bounding box center [55, 222] width 110 height 7
click at [7, 203] on icon at bounding box center [3, 206] width 7 height 7
click at [34, 218] on button "Edit" at bounding box center [24, 222] width 19 height 8
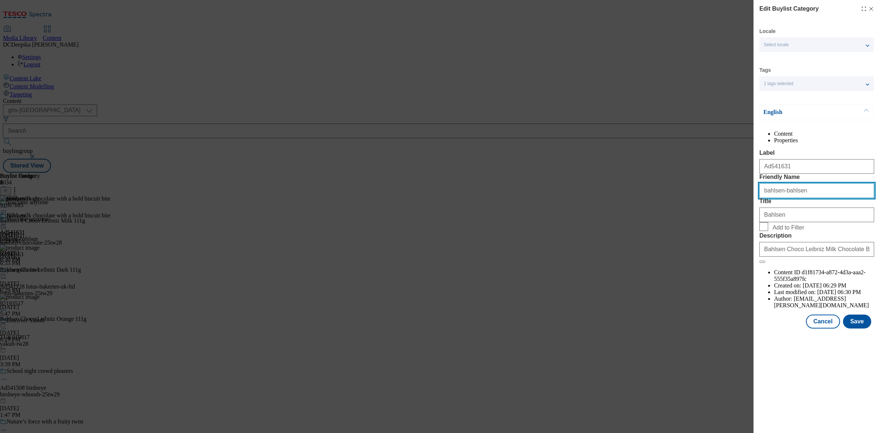
click at [792, 198] on input "bahlsen-bahlsen" at bounding box center [816, 190] width 115 height 15
paste input "chocolate"
type input "bahlsen-chocolate"
click at [858, 328] on button "Save" at bounding box center [857, 321] width 28 height 14
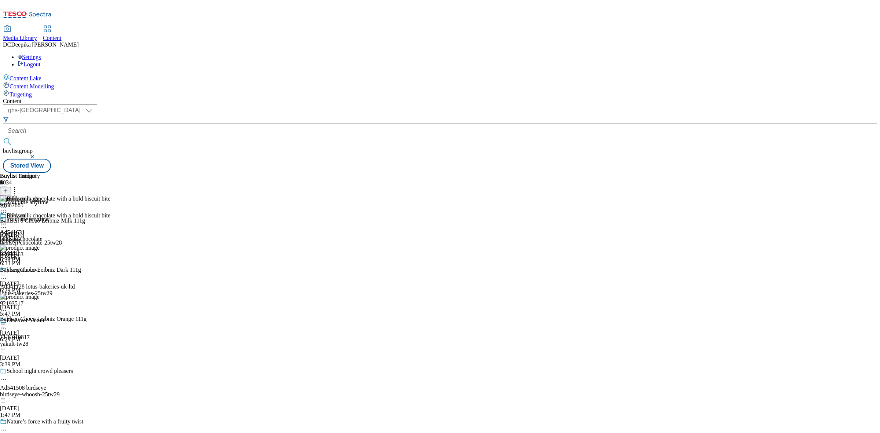
click at [7, 220] on icon at bounding box center [3, 223] width 7 height 7
click at [40, 270] on span "Preview" at bounding box center [31, 272] width 17 height 5
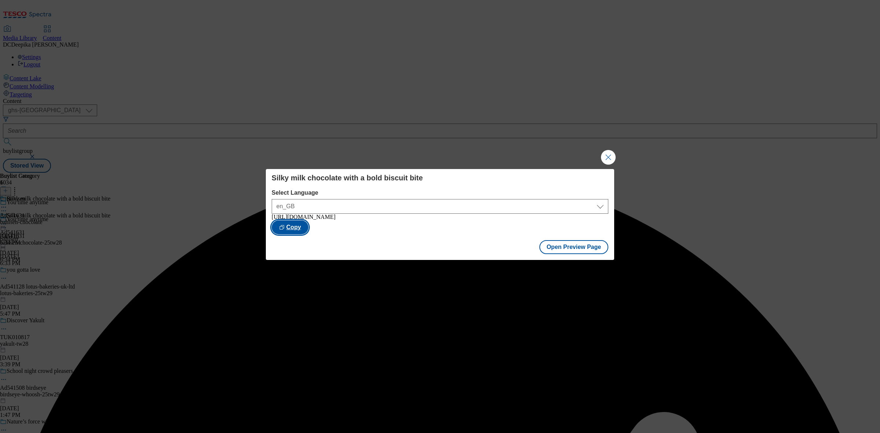
click at [308, 229] on button "Copy" at bounding box center [290, 227] width 37 height 14
click at [612, 152] on button "Close Modal" at bounding box center [608, 157] width 15 height 15
